Goal: Navigation & Orientation: Understand site structure

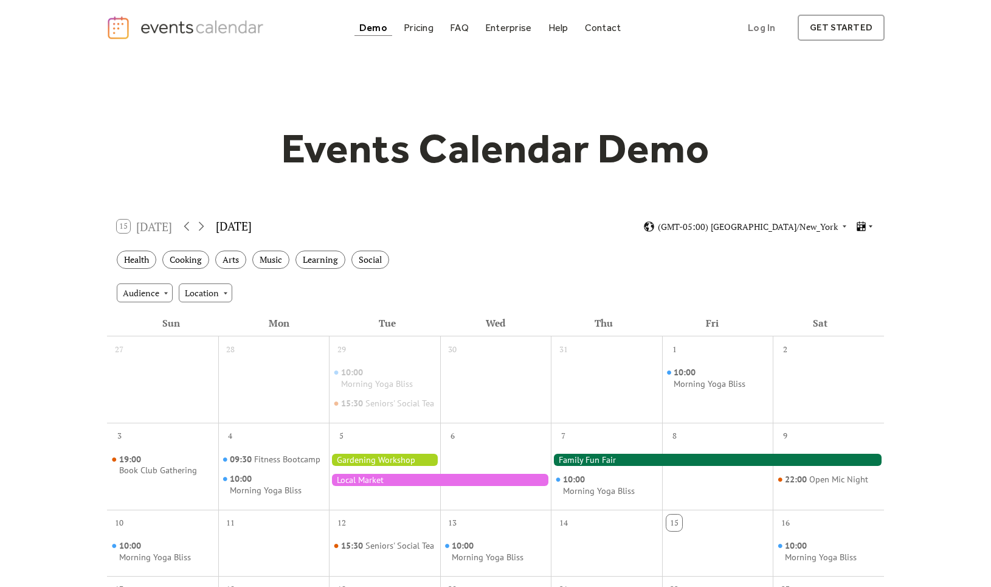
click at [867, 221] on icon at bounding box center [862, 227] width 12 height 12
click at [845, 283] on span "Agenda" at bounding box center [850, 289] width 29 height 13
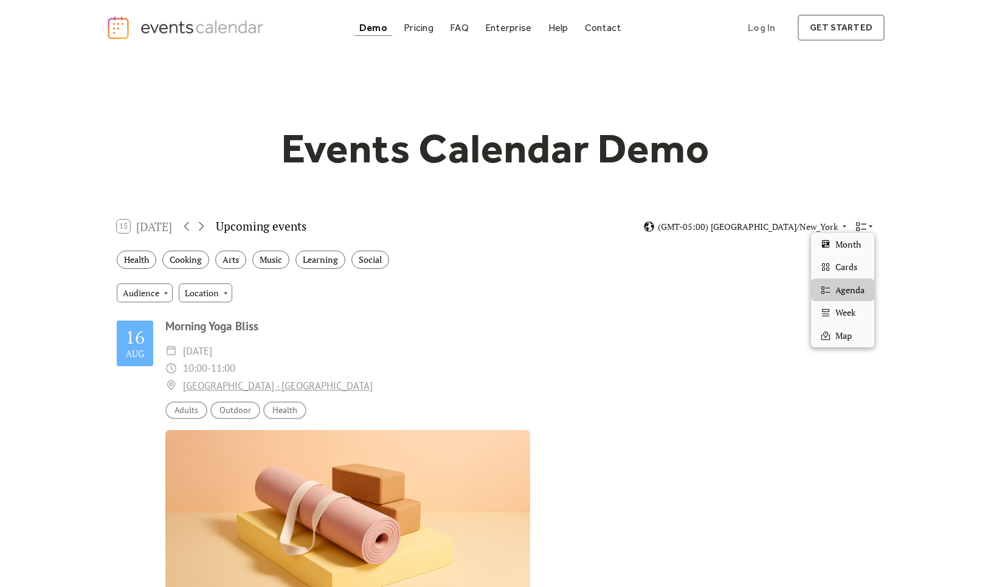
click at [870, 227] on icon at bounding box center [870, 226] width 7 height 7
click at [846, 306] on span "Week" at bounding box center [846, 312] width 20 height 13
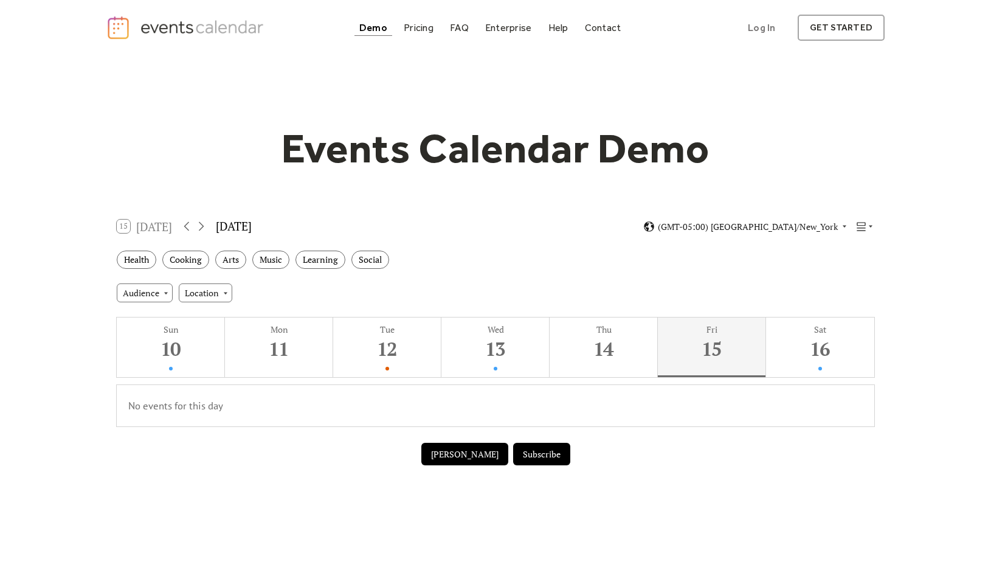
click at [867, 219] on div "15 [DATE] [DATE] (GMT-05:00) [GEOGRAPHIC_DATA]/New_York" at bounding box center [495, 226] width 777 height 32
click at [868, 225] on icon at bounding box center [870, 226] width 7 height 7
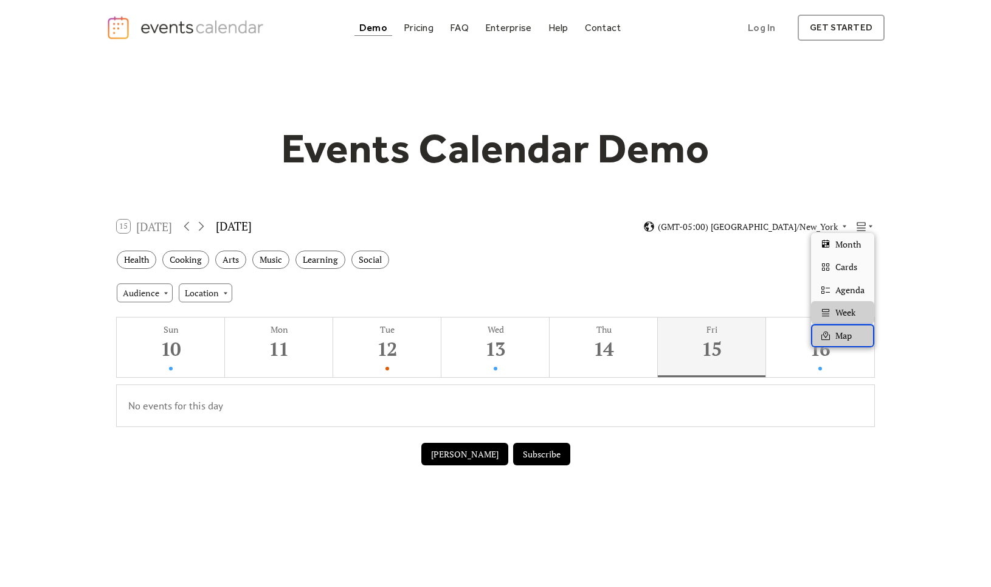
click at [846, 327] on div "Map" at bounding box center [842, 335] width 63 height 23
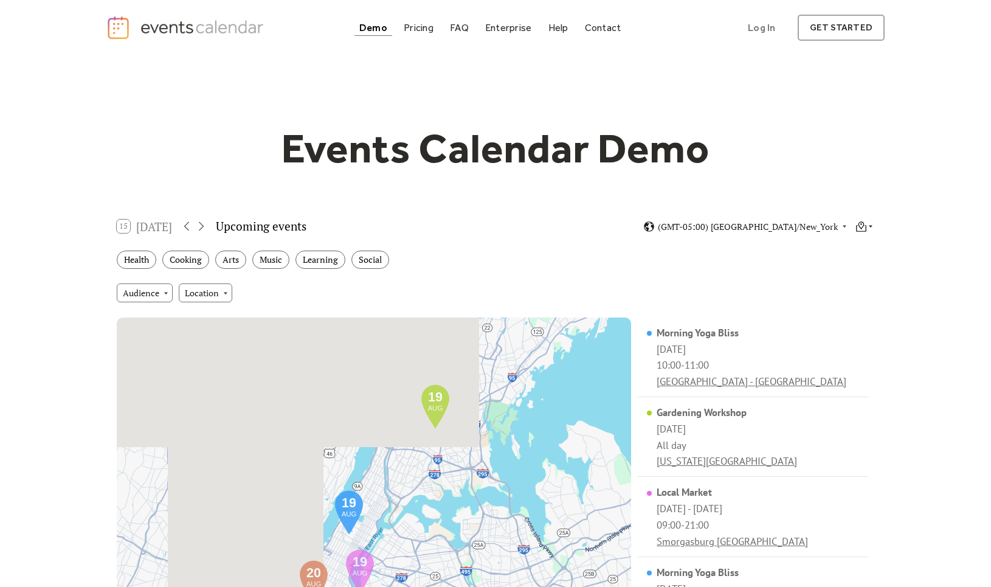
click at [873, 228] on icon at bounding box center [870, 226] width 7 height 7
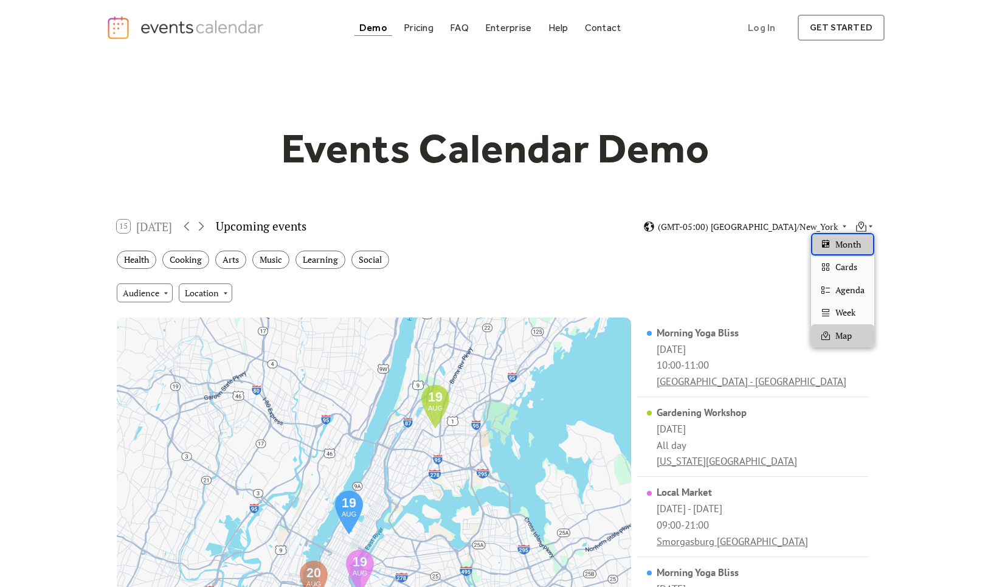
click at [859, 243] on span "Month" at bounding box center [849, 244] width 26 height 13
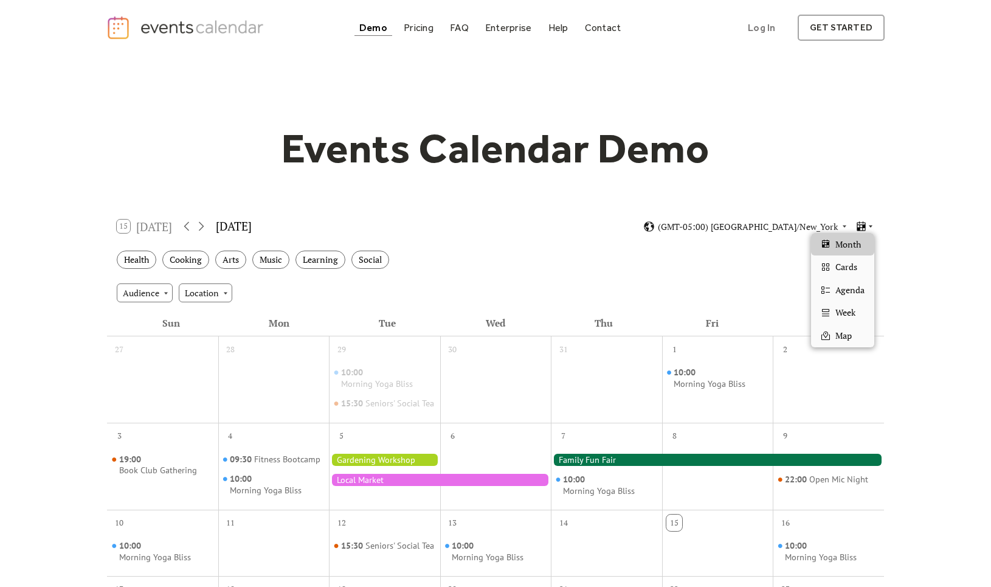
click at [856, 267] on span "Cards" at bounding box center [847, 266] width 22 height 13
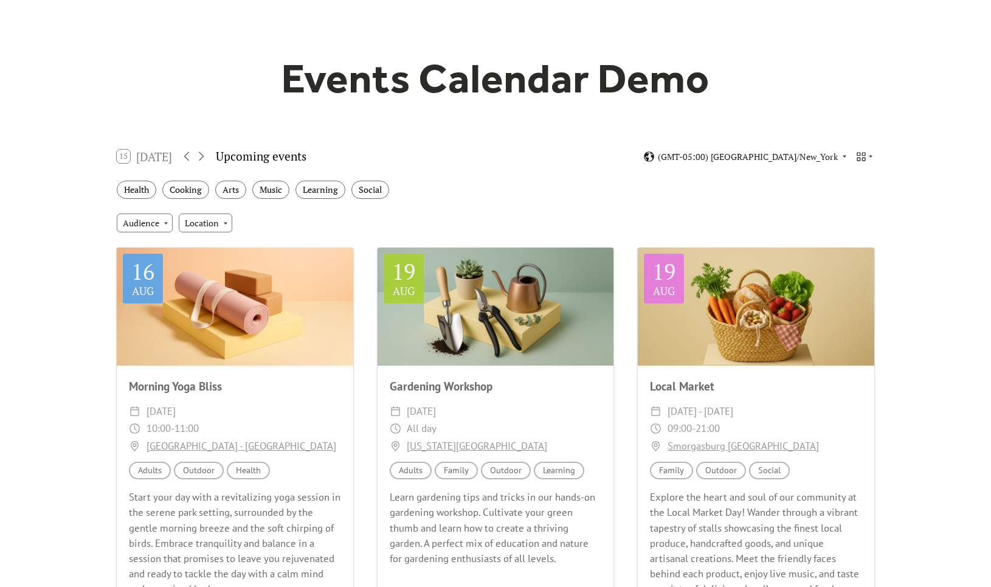
scroll to position [63, 0]
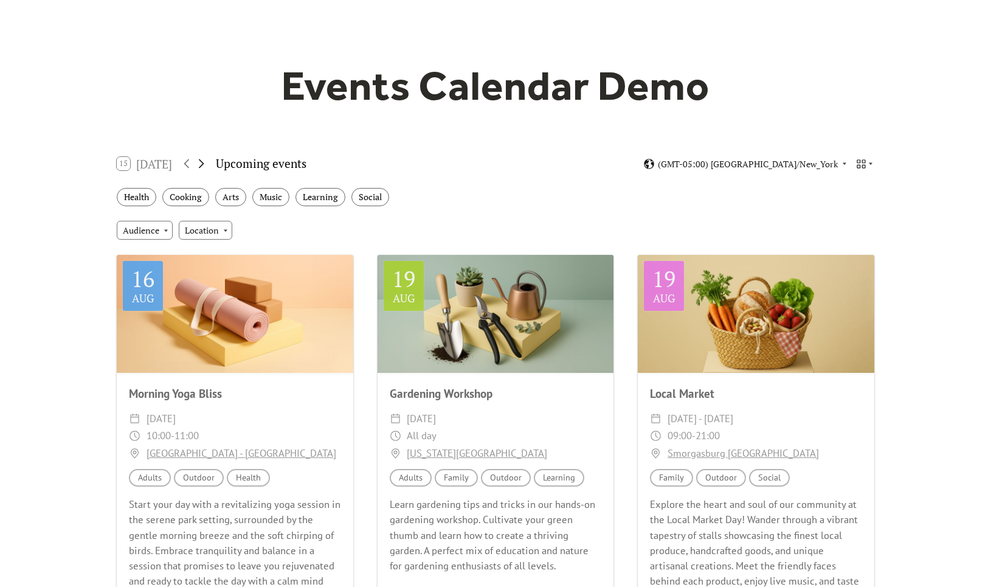
click at [204, 157] on icon at bounding box center [201, 163] width 15 height 15
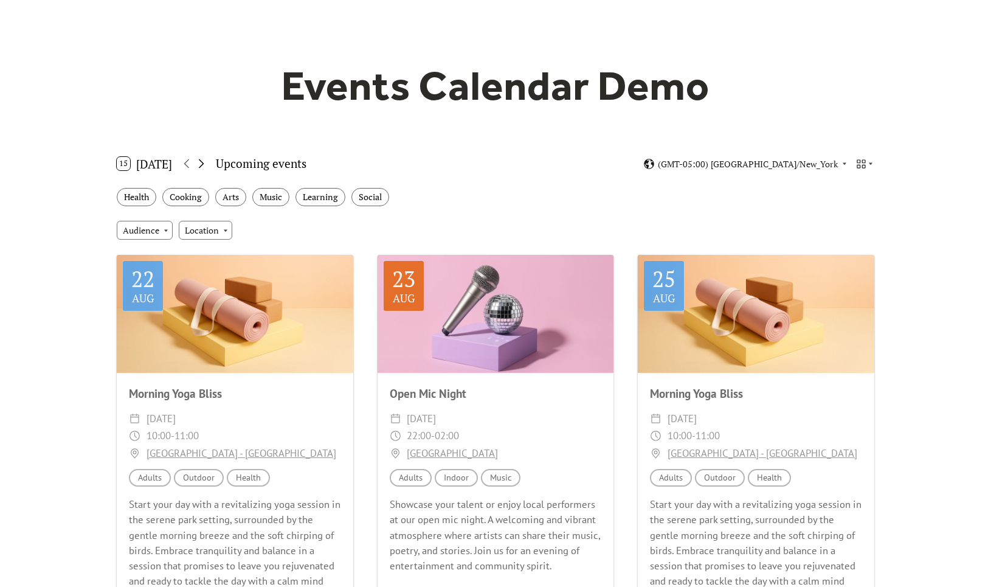
click at [207, 164] on icon at bounding box center [201, 163] width 15 height 15
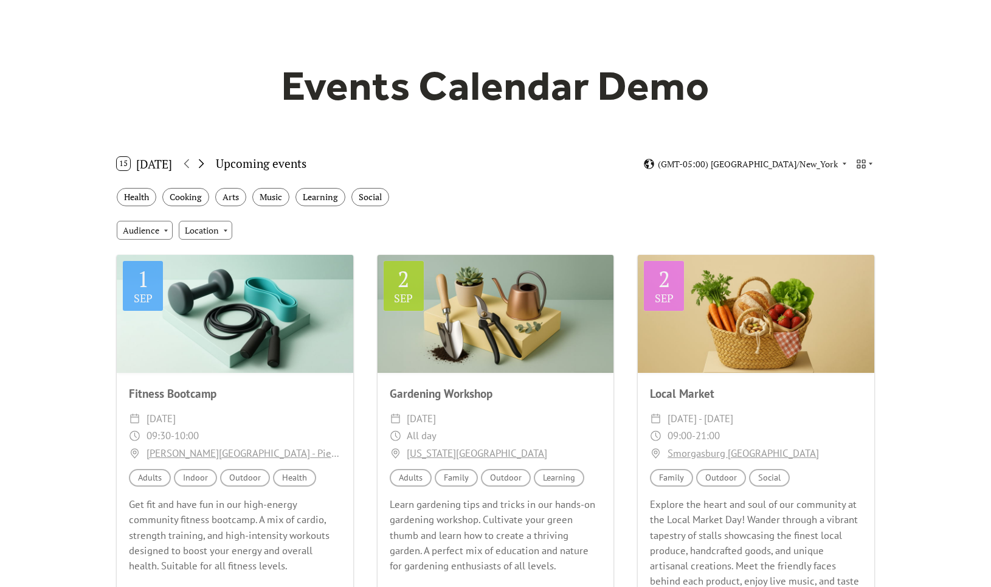
click at [207, 164] on icon at bounding box center [201, 163] width 15 height 15
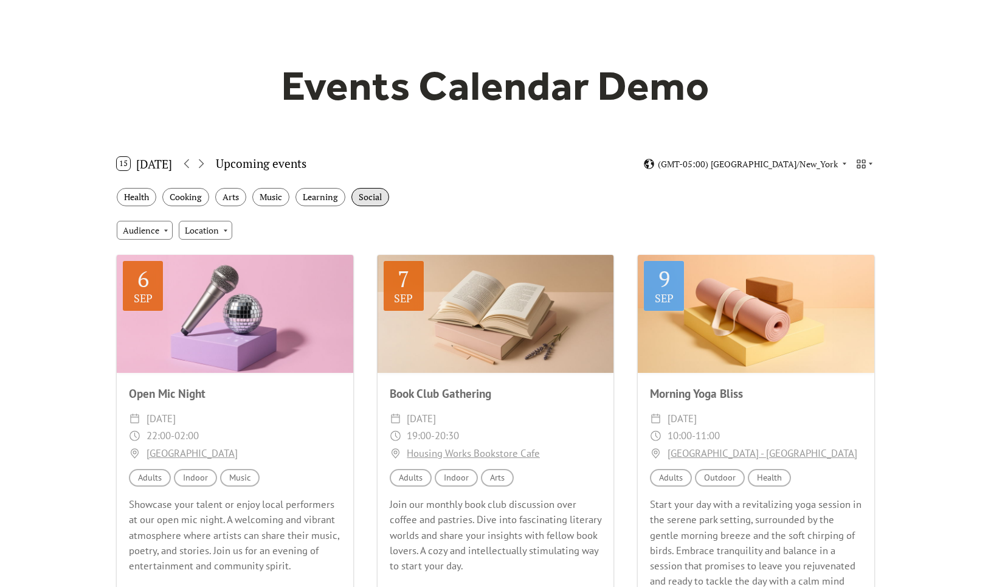
click at [369, 192] on div "Social" at bounding box center [370, 197] width 38 height 19
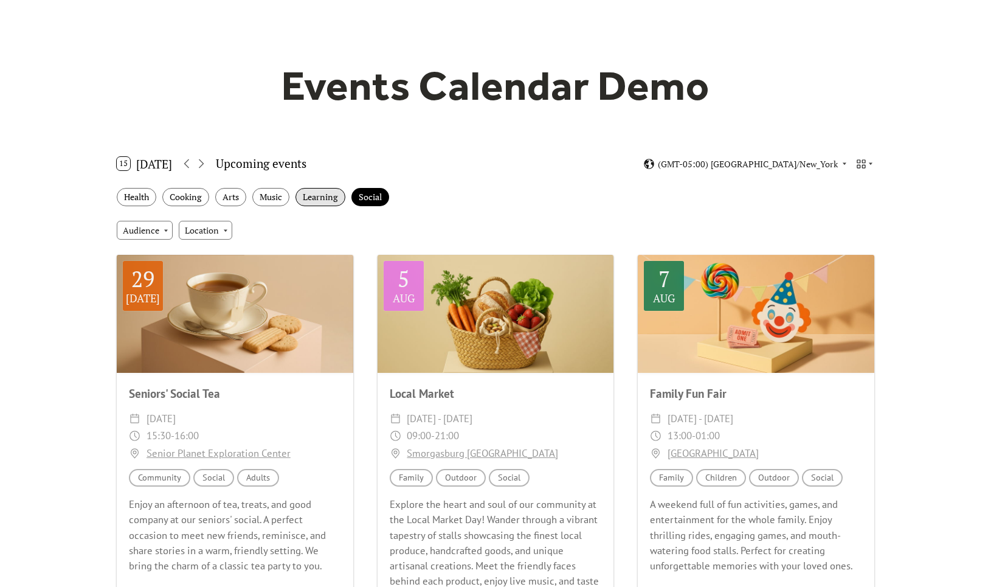
click at [331, 195] on div "Learning" at bounding box center [321, 197] width 50 height 19
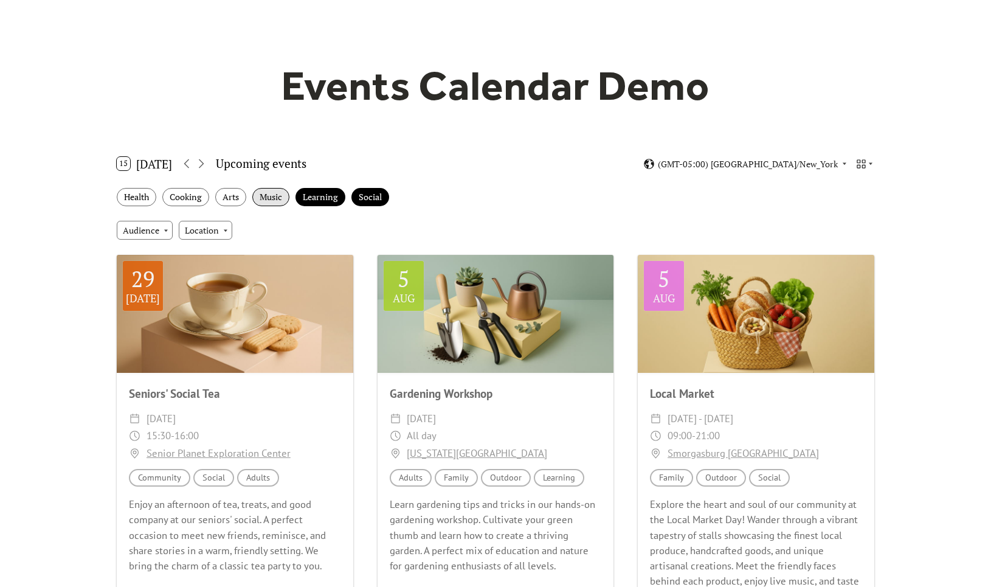
click at [281, 198] on div "Music" at bounding box center [270, 197] width 37 height 19
click at [235, 198] on div "Arts" at bounding box center [230, 197] width 31 height 19
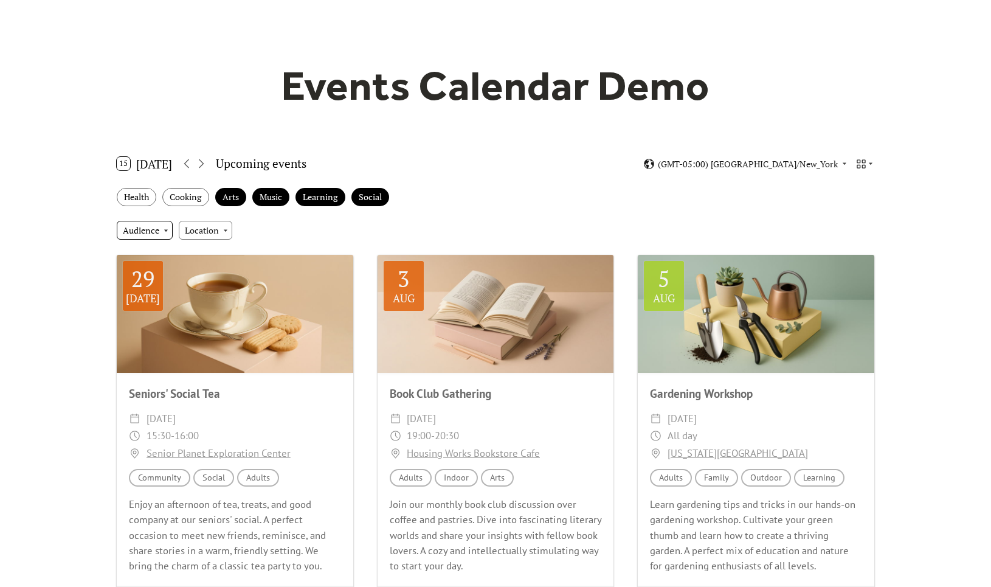
click at [157, 235] on div "Audience" at bounding box center [145, 230] width 56 height 18
click at [210, 225] on div "Location" at bounding box center [206, 230] width 54 height 18
click at [265, 230] on div "Audience Location" at bounding box center [495, 229] width 777 height 33
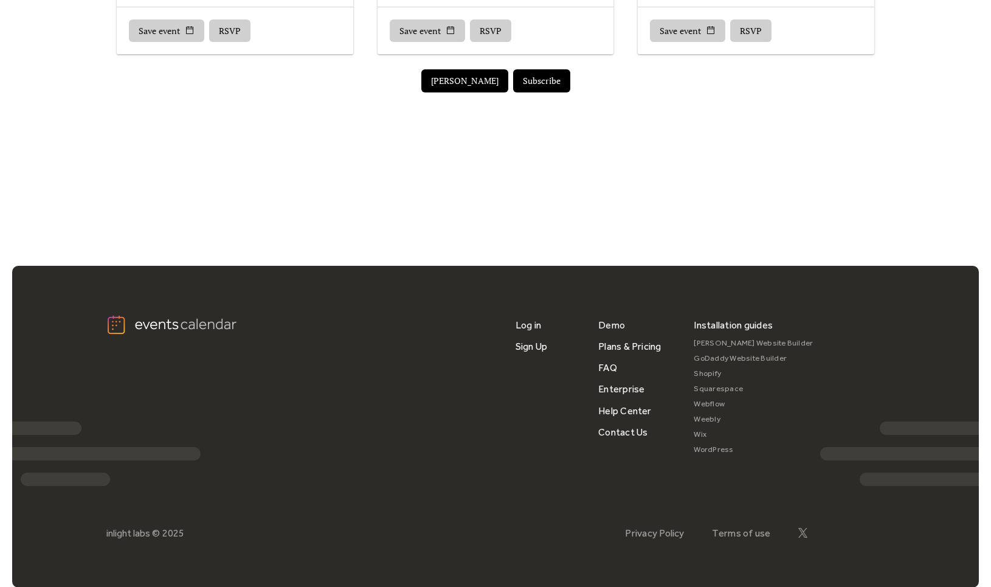
scroll to position [0, 0]
